Goal: Information Seeking & Learning: Find specific fact

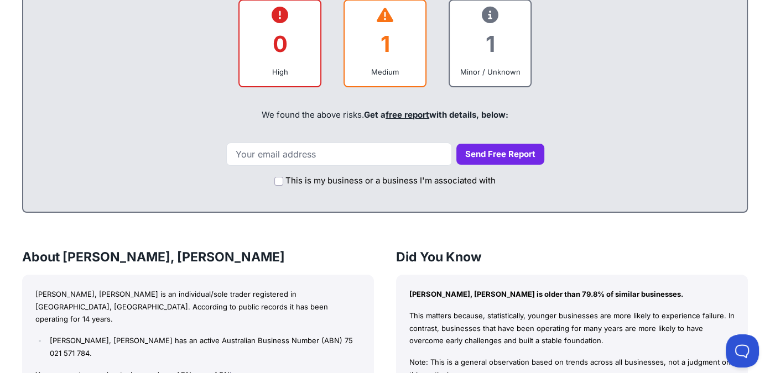
scroll to position [597, 0]
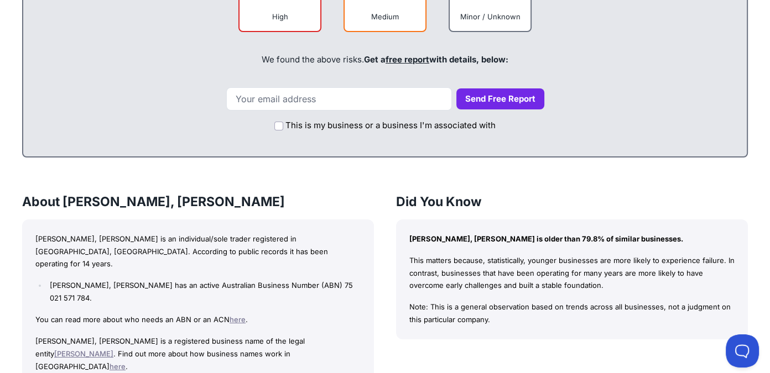
click at [113, 349] on link "[PERSON_NAME]" at bounding box center [83, 353] width 59 height 9
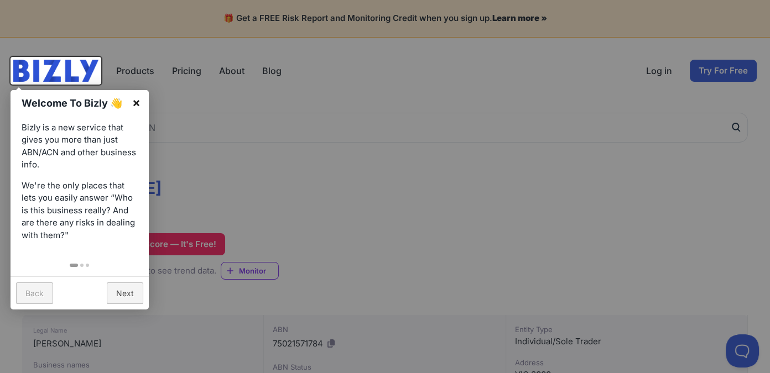
click at [139, 103] on link "×" at bounding box center [136, 102] width 25 height 25
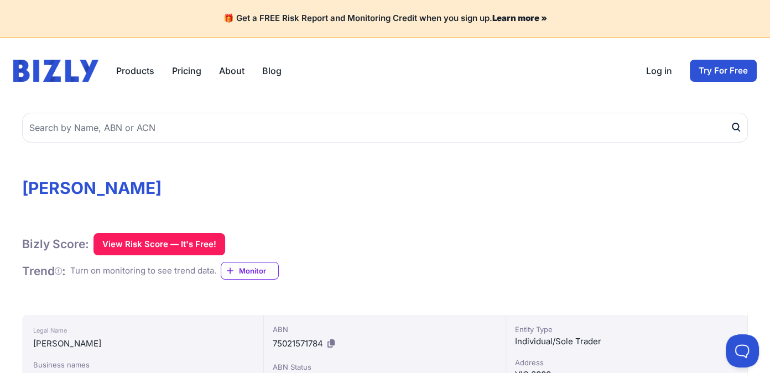
click at [335, 249] on div "Bizly Score: View Risk Score — It's Free! View Risk Score — It's Free!" at bounding box center [384, 244] width 725 height 22
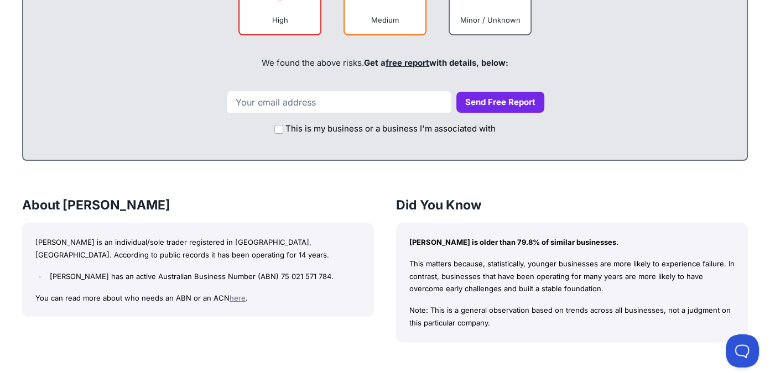
scroll to position [587, 0]
